Goal: Find specific page/section: Find specific page/section

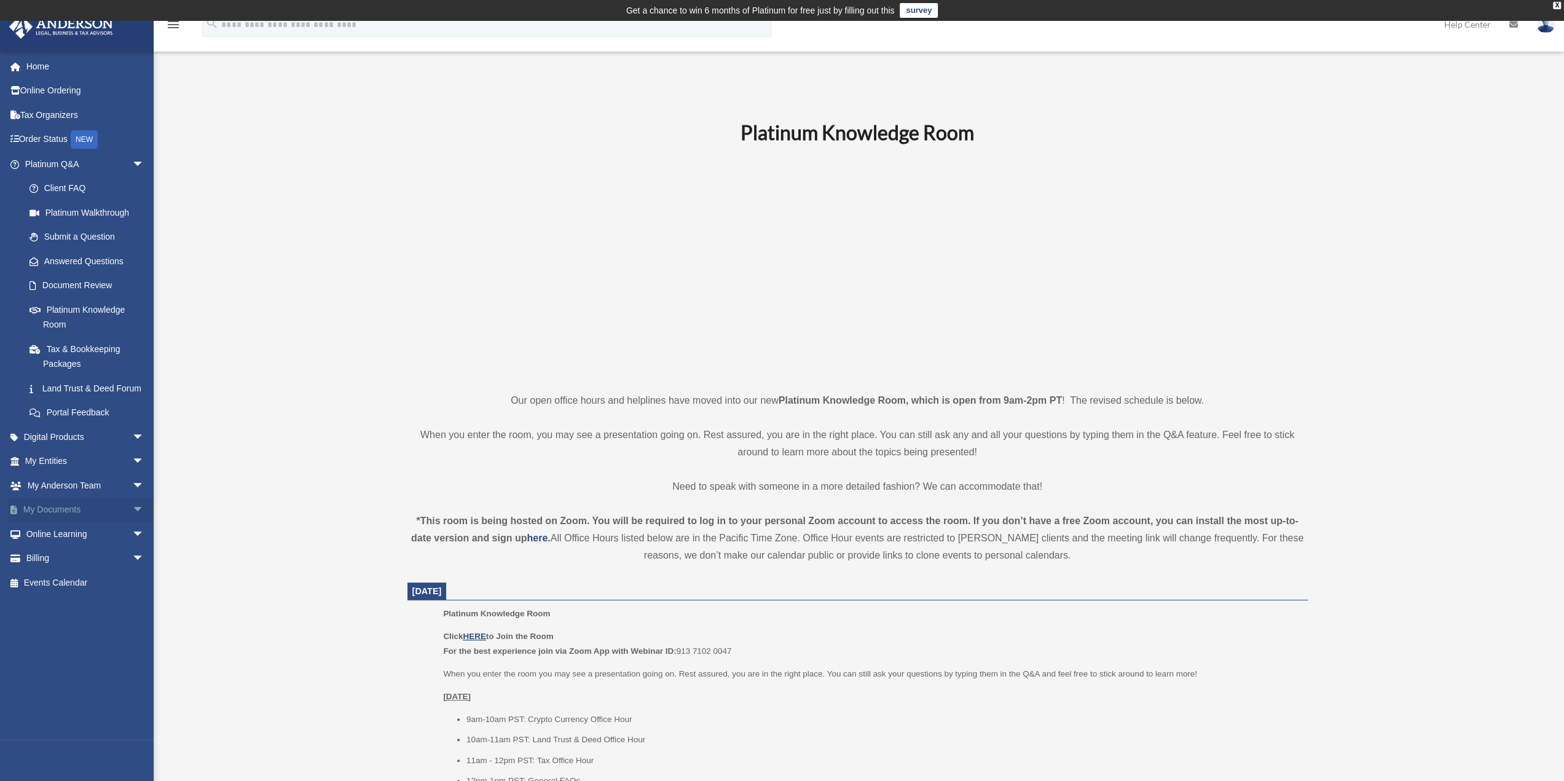
click at [132, 522] on span "arrow_drop_down" at bounding box center [144, 510] width 25 height 25
click at [47, 546] on link "Box" at bounding box center [90, 534] width 146 height 25
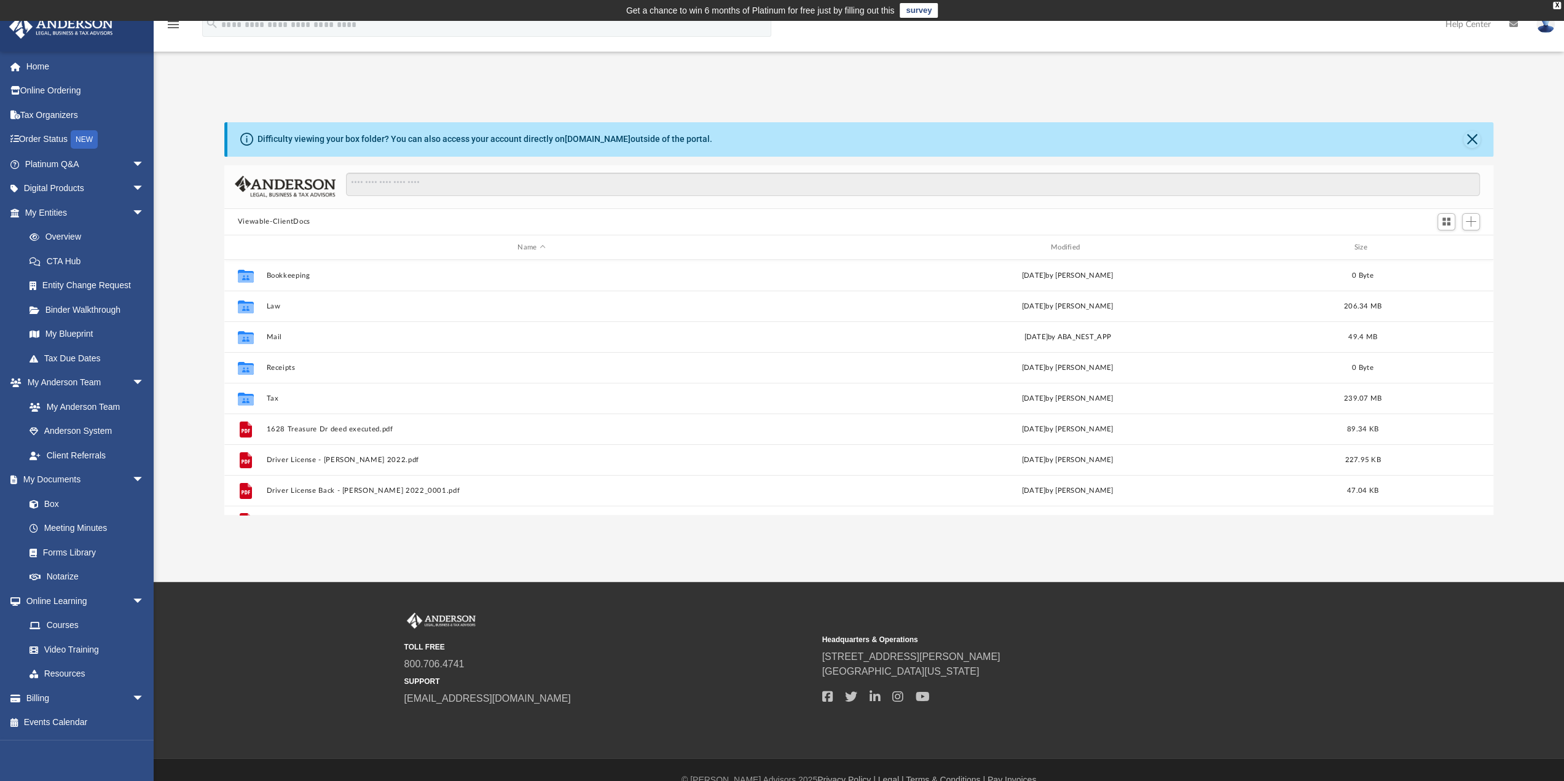
scroll to position [270, 1260]
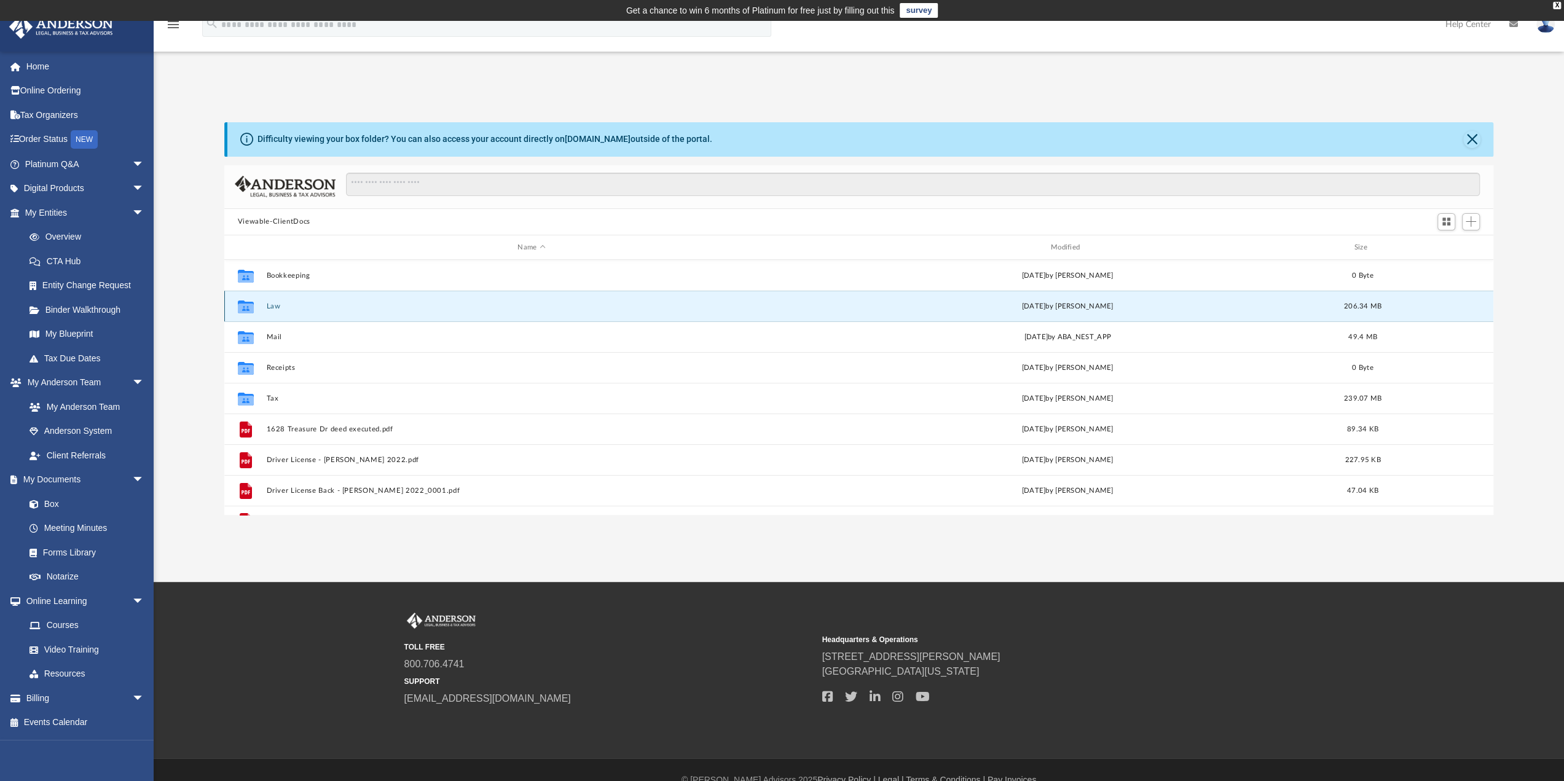
click at [266, 305] on button "Law" at bounding box center [531, 306] width 530 height 8
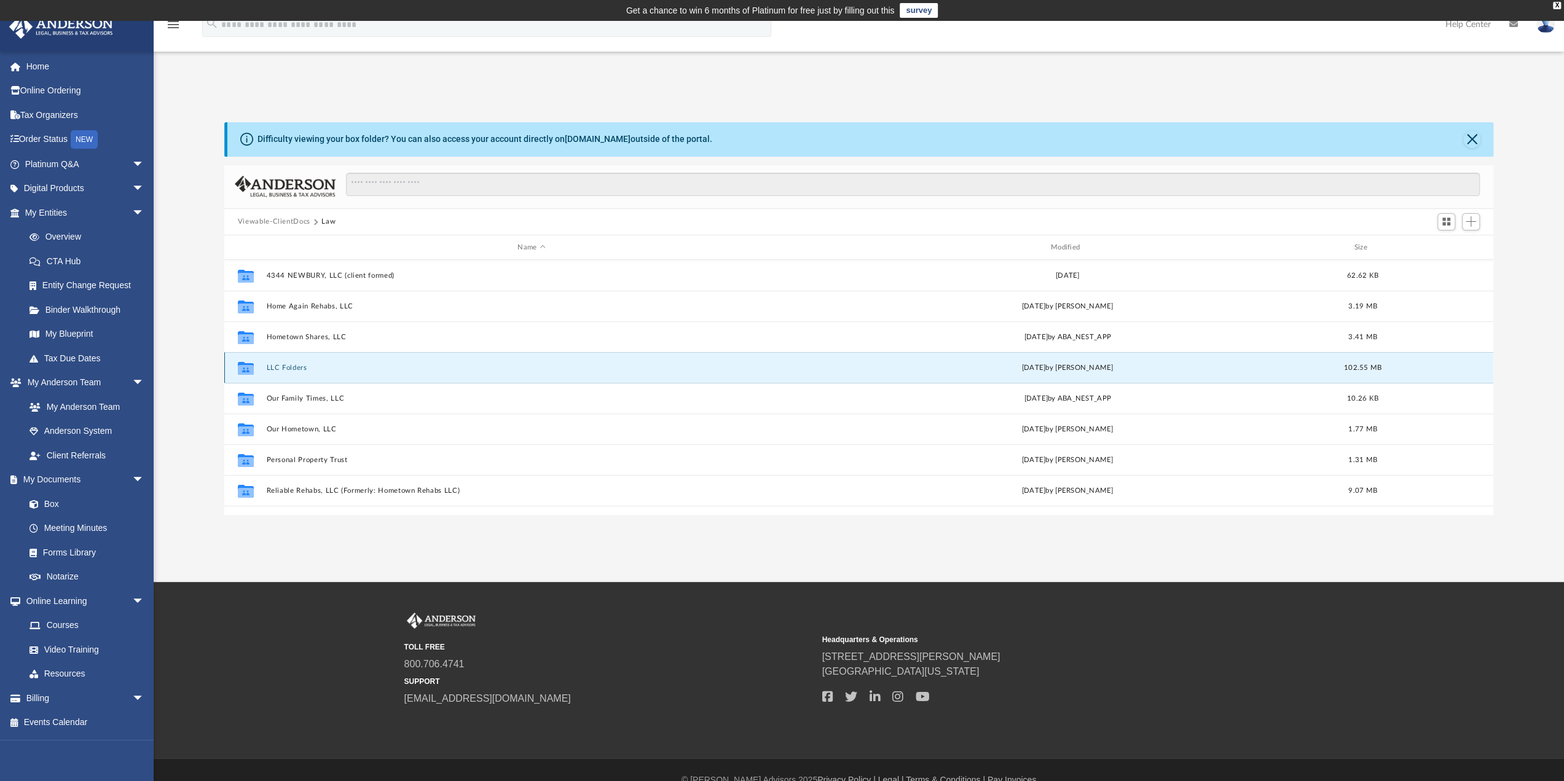
click at [272, 366] on button "LLC Folders" at bounding box center [531, 368] width 530 height 8
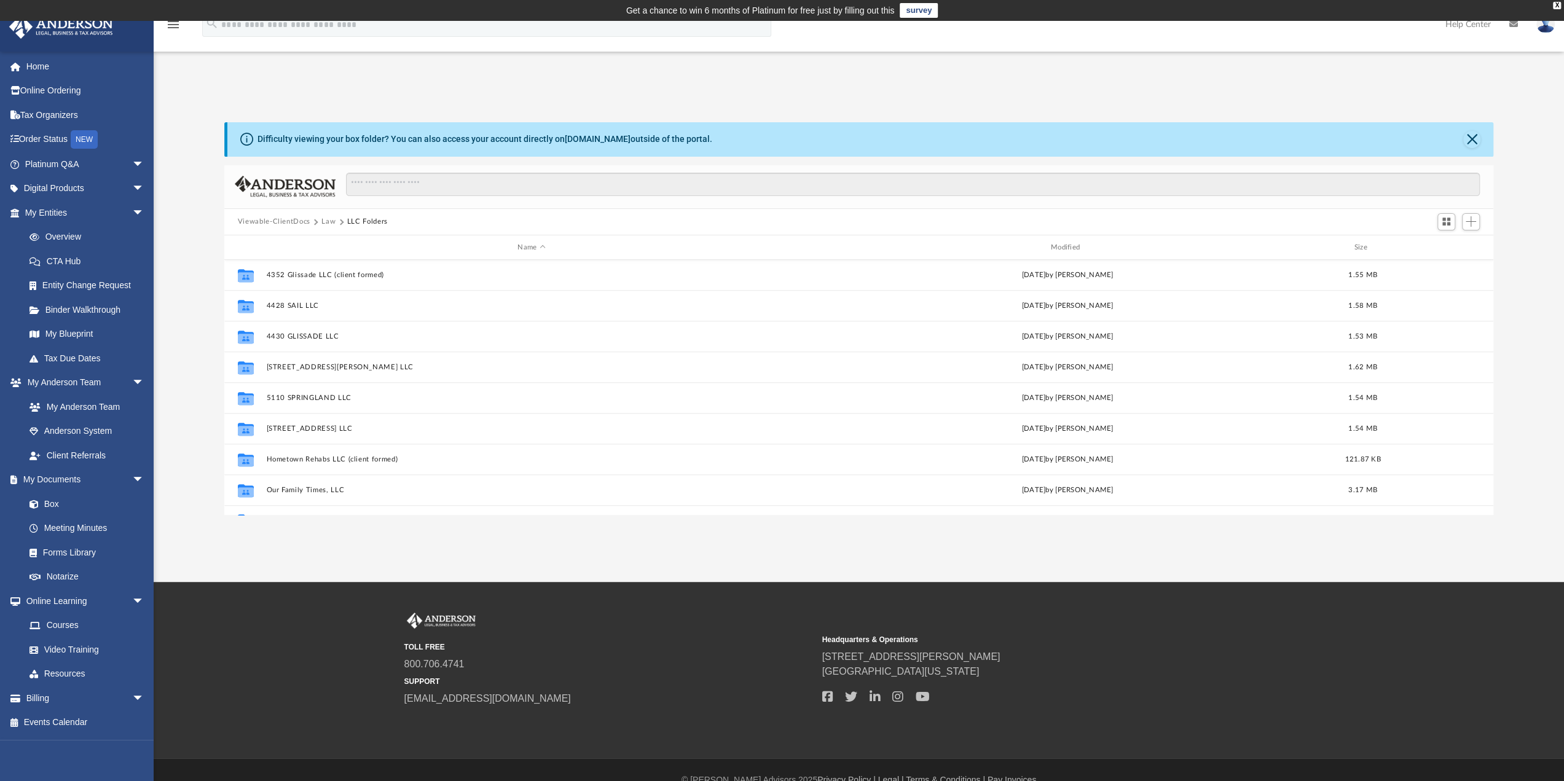
scroll to position [1127, 0]
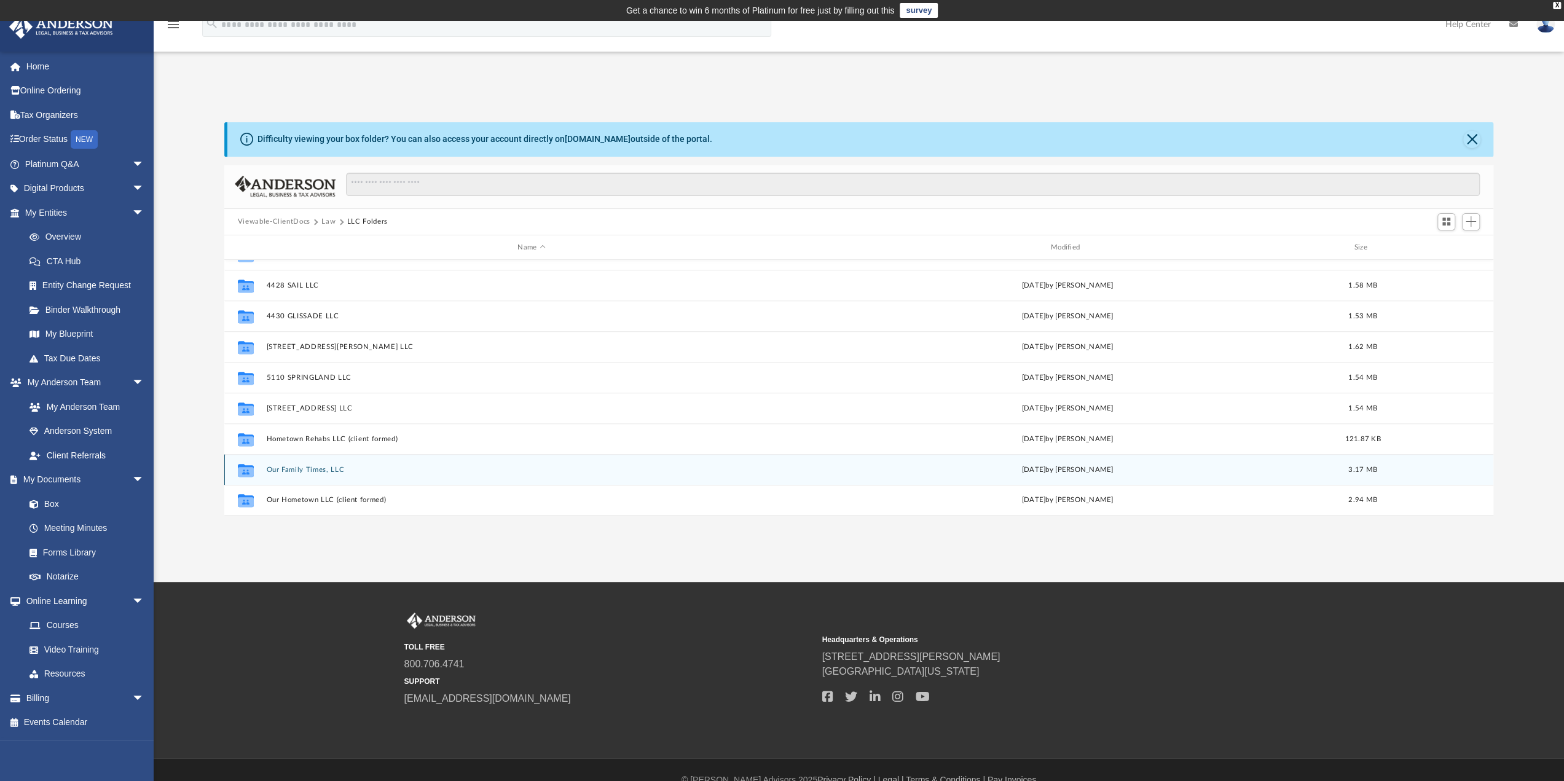
click at [306, 468] on button "Our Family Times, LLC" at bounding box center [531, 470] width 530 height 8
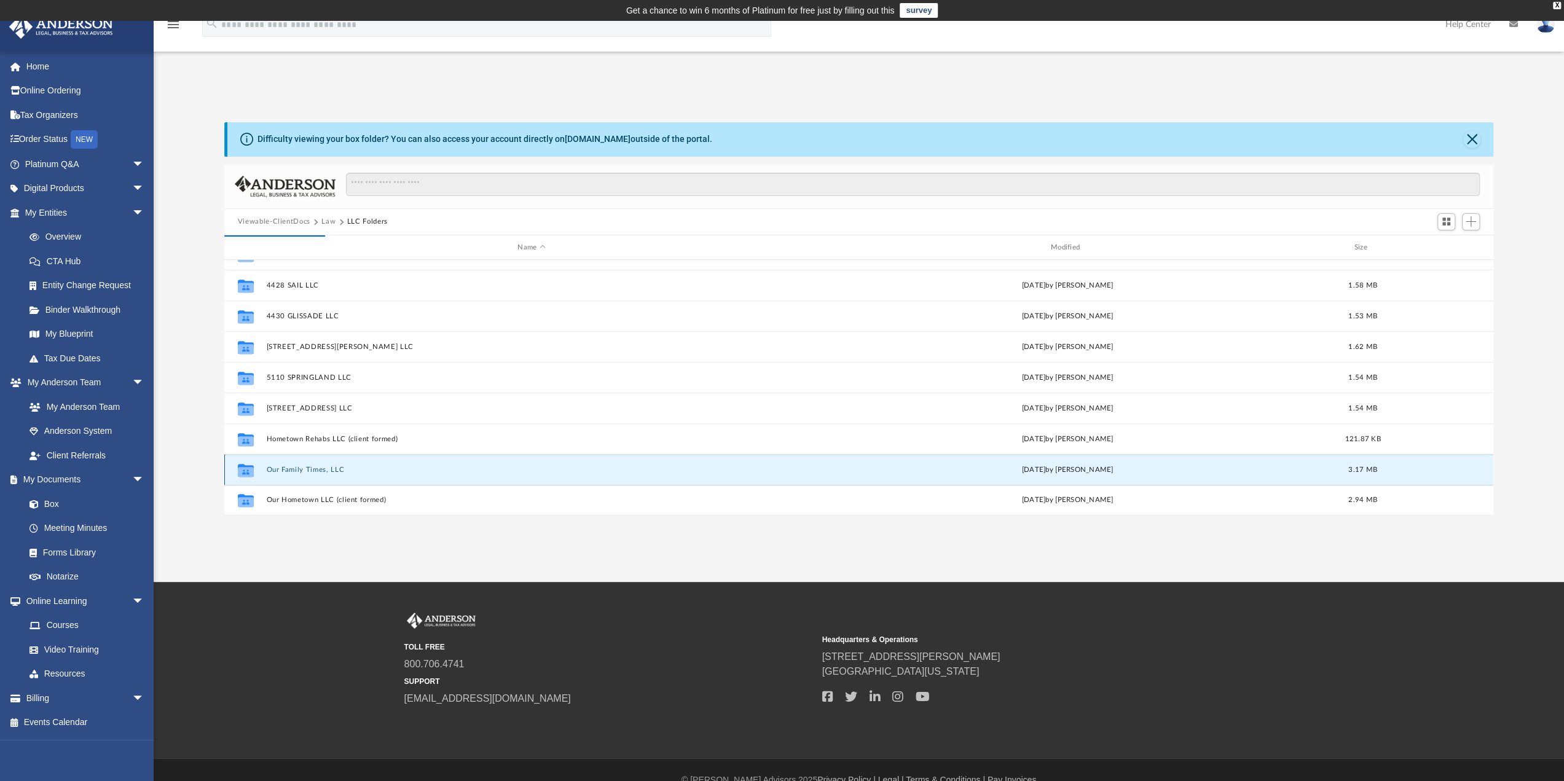
scroll to position [0, 0]
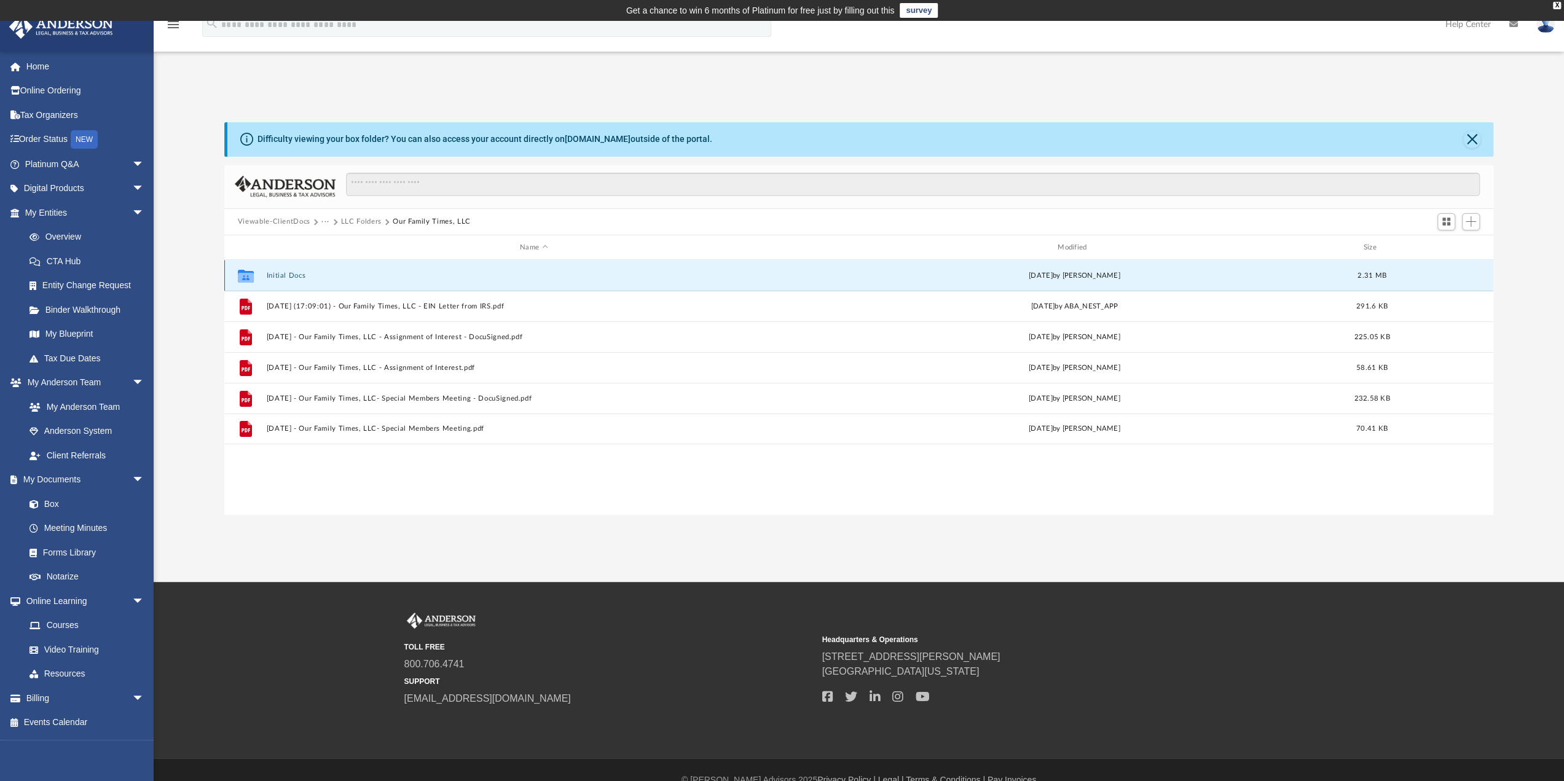
click at [281, 273] on button "Initial Docs" at bounding box center [533, 276] width 535 height 8
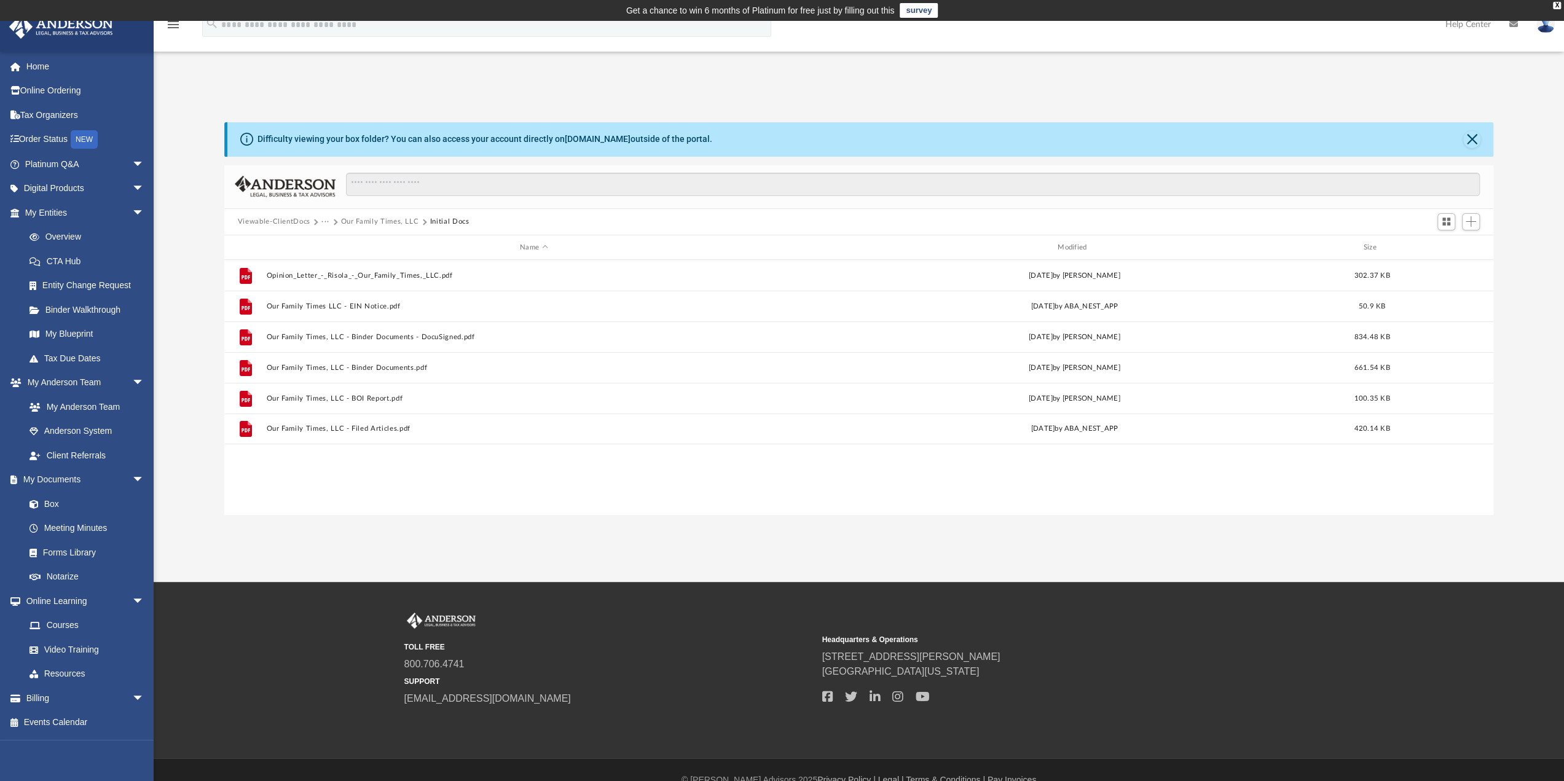
click at [361, 219] on button "Our Family Times, LLC" at bounding box center [380, 221] width 78 height 11
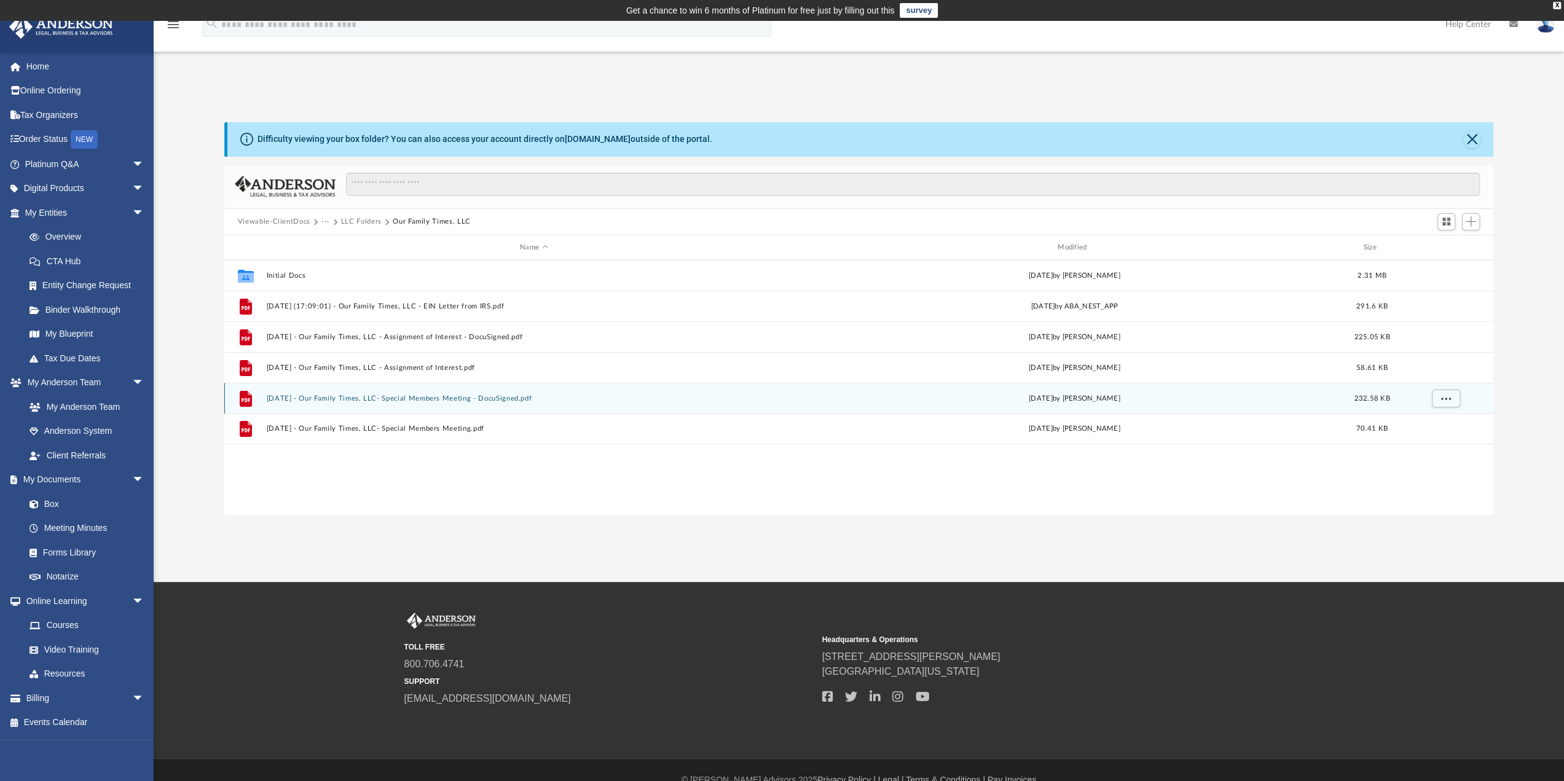
click at [421, 395] on button "[DATE] - Our Family Times, LLC- Special Members Meeting - DocuSigned.pdf" at bounding box center [533, 398] width 535 height 8
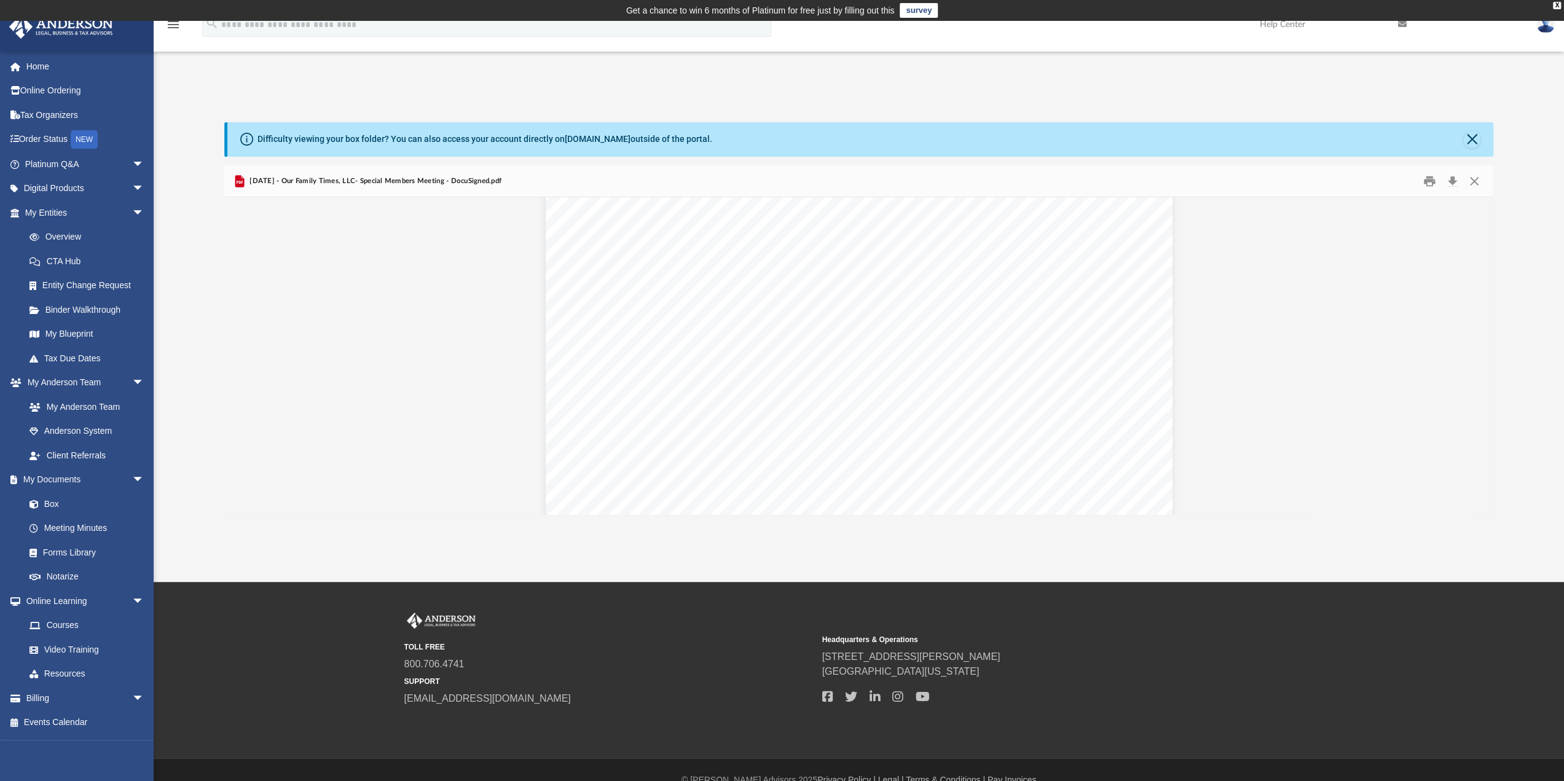
scroll to position [732, 0]
click at [1476, 179] on button "Close" at bounding box center [1474, 180] width 22 height 19
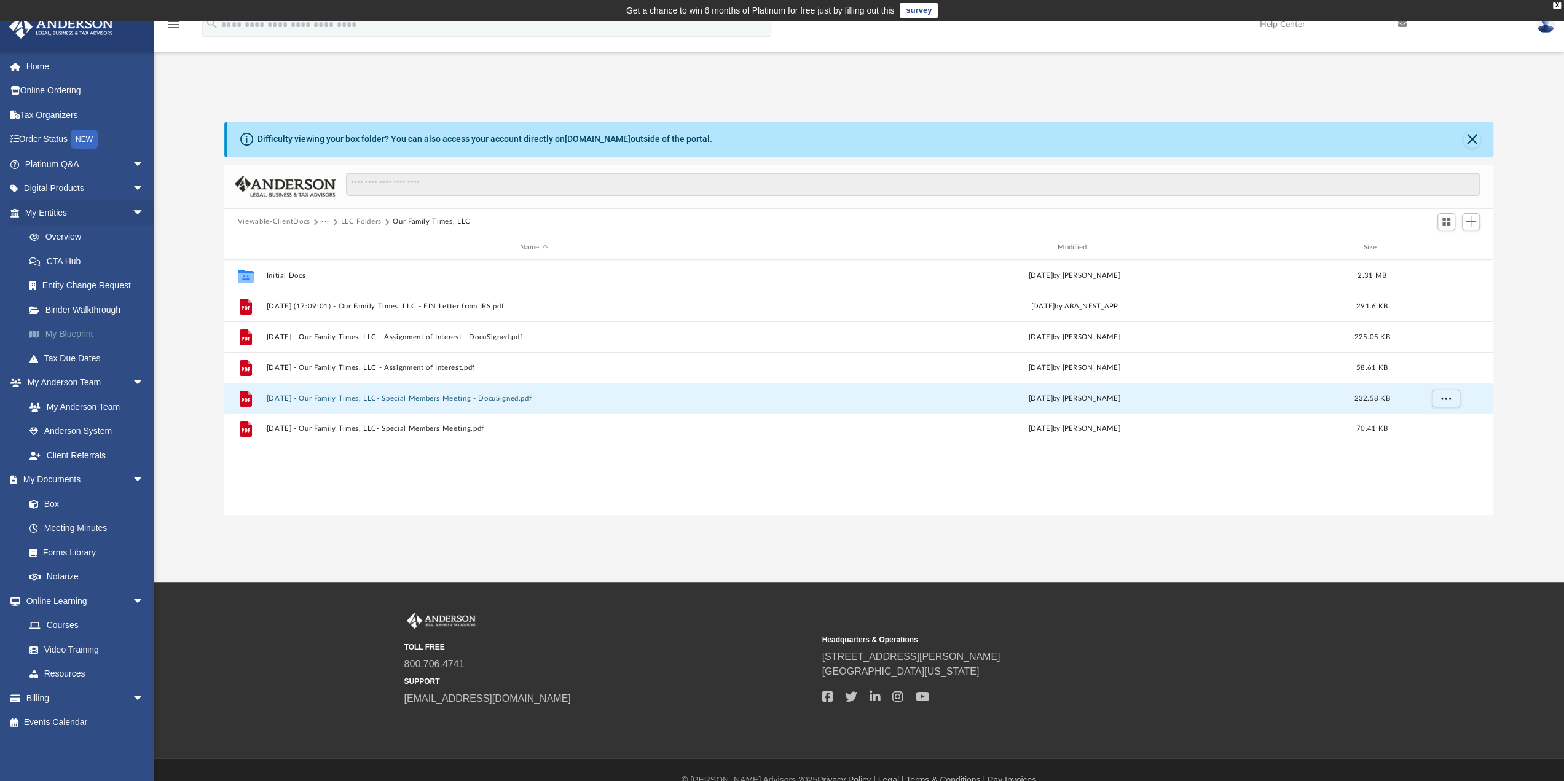
click at [84, 335] on link "My Blueprint" at bounding box center [90, 334] width 146 height 25
